Goal: Task Accomplishment & Management: Use online tool/utility

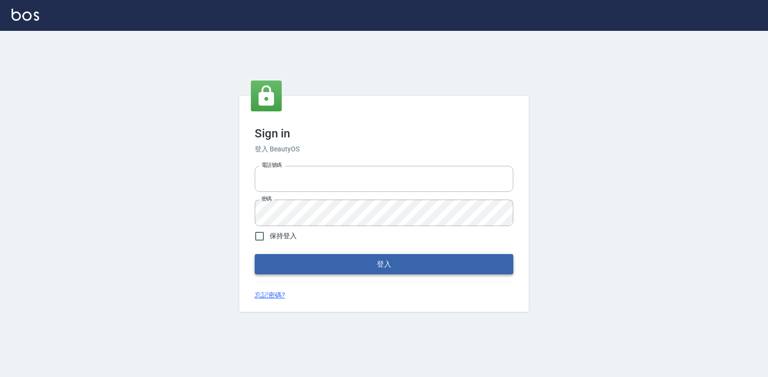
type input "047265856"
click at [414, 266] on button "登入" at bounding box center [384, 264] width 258 height 20
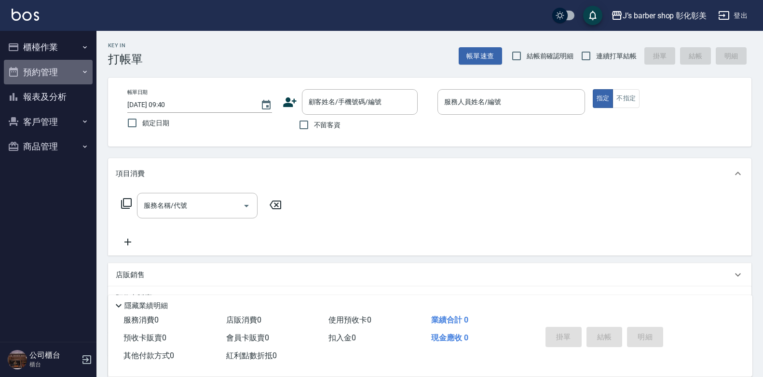
click at [60, 73] on button "預約管理" at bounding box center [48, 72] width 89 height 25
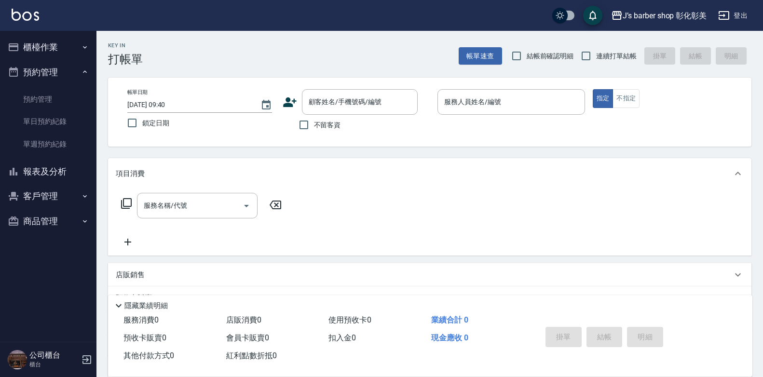
click at [44, 48] on button "櫃檯作業" at bounding box center [48, 47] width 89 height 25
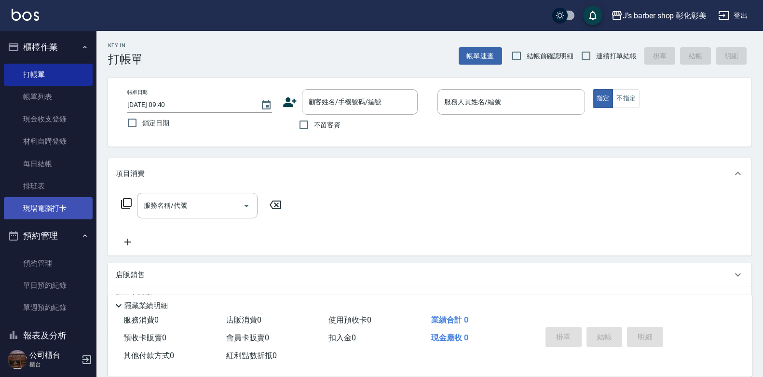
click at [60, 205] on link "現場電腦打卡" at bounding box center [48, 208] width 89 height 22
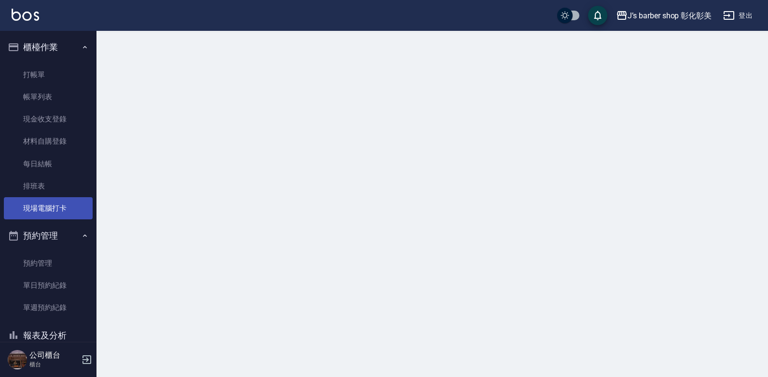
click at [60, 205] on link "現場電腦打卡" at bounding box center [48, 208] width 89 height 22
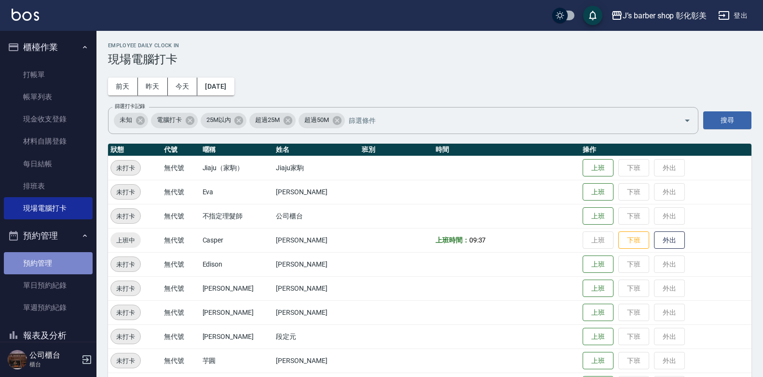
click at [52, 265] on link "預約管理" at bounding box center [48, 263] width 89 height 22
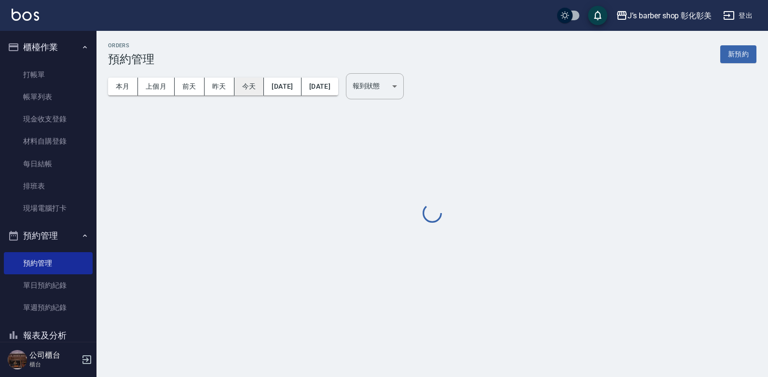
click at [245, 81] on button "今天" at bounding box center [249, 87] width 30 height 18
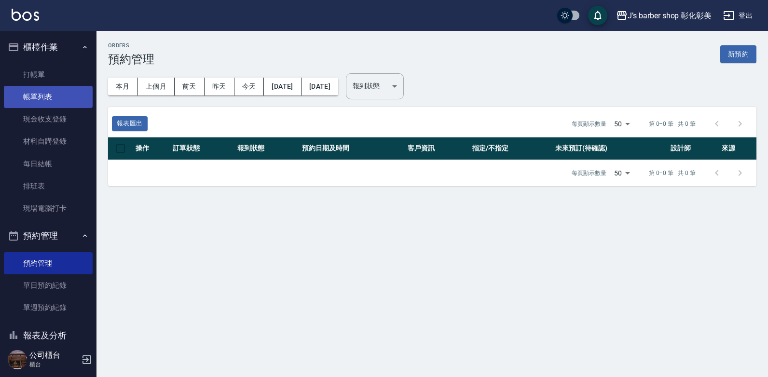
click at [79, 93] on link "帳單列表" at bounding box center [48, 97] width 89 height 22
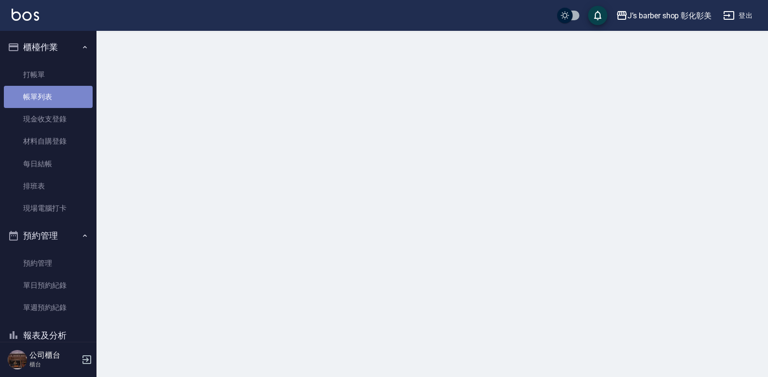
click at [79, 93] on link "帳單列表" at bounding box center [48, 97] width 89 height 22
